Goal: Find specific page/section: Find specific page/section

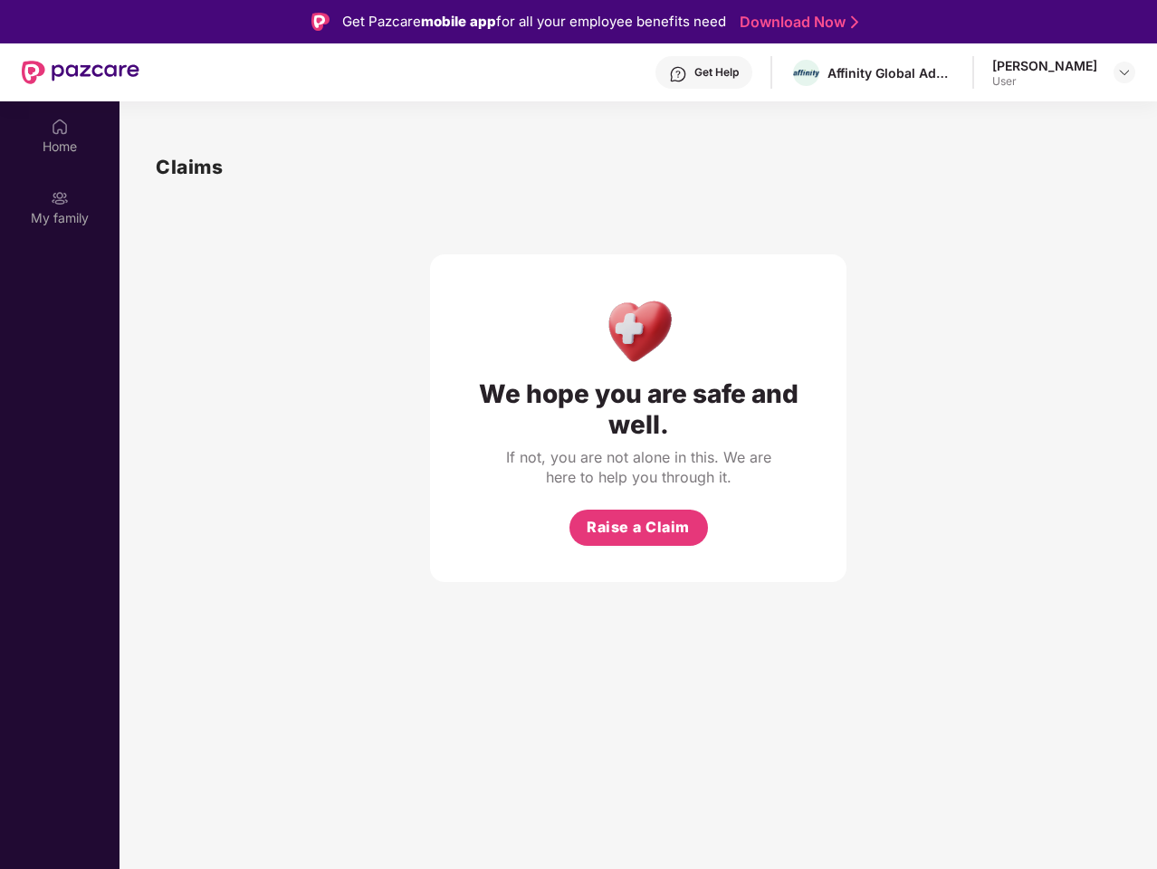
click at [579, 435] on div "We hope you are safe and well." at bounding box center [638, 409] width 344 height 62
click at [694, 72] on div "Get Help" at bounding box center [716, 72] width 44 height 14
click at [1125, 72] on img at bounding box center [1124, 72] width 14 height 14
click at [60, 135] on img at bounding box center [60, 127] width 18 height 18
